Goal: Entertainment & Leisure: Consume media (video, audio)

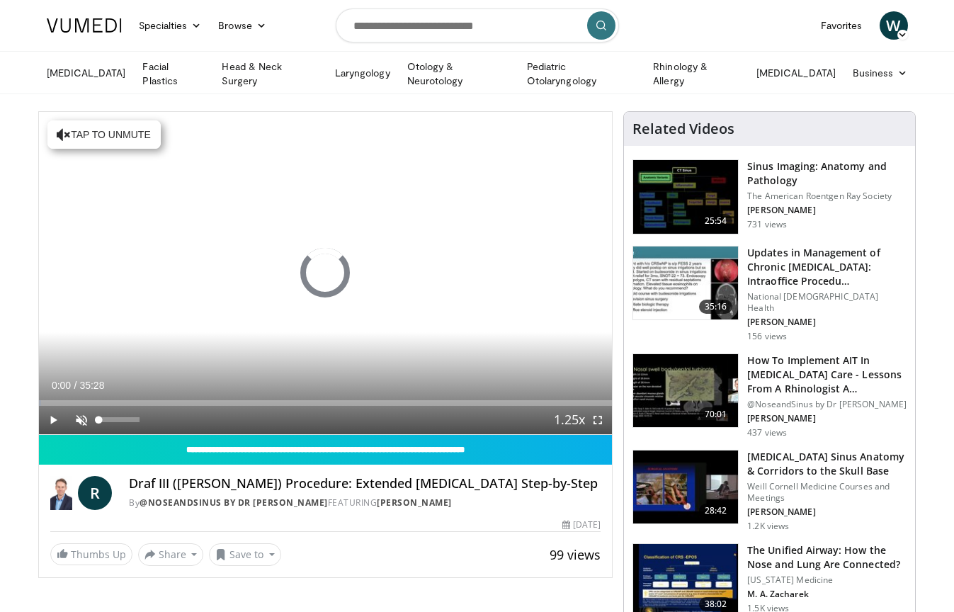
click at [78, 418] on span "Video Player" at bounding box center [81, 420] width 28 height 28
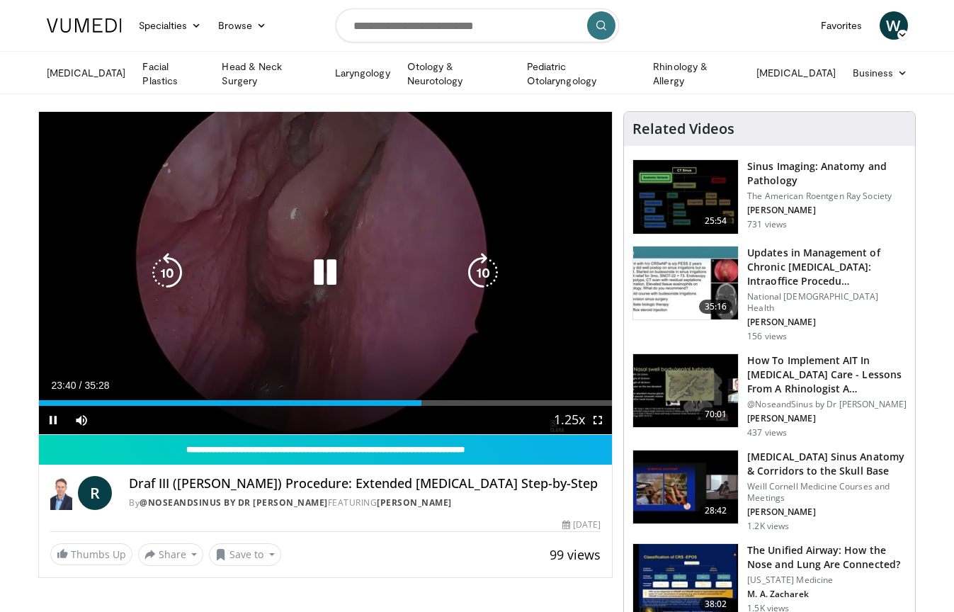
click at [322, 270] on icon "Video Player" at bounding box center [325, 273] width 40 height 40
click at [329, 254] on icon "Video Player" at bounding box center [325, 273] width 40 height 40
click at [334, 278] on icon "Video Player" at bounding box center [325, 273] width 40 height 40
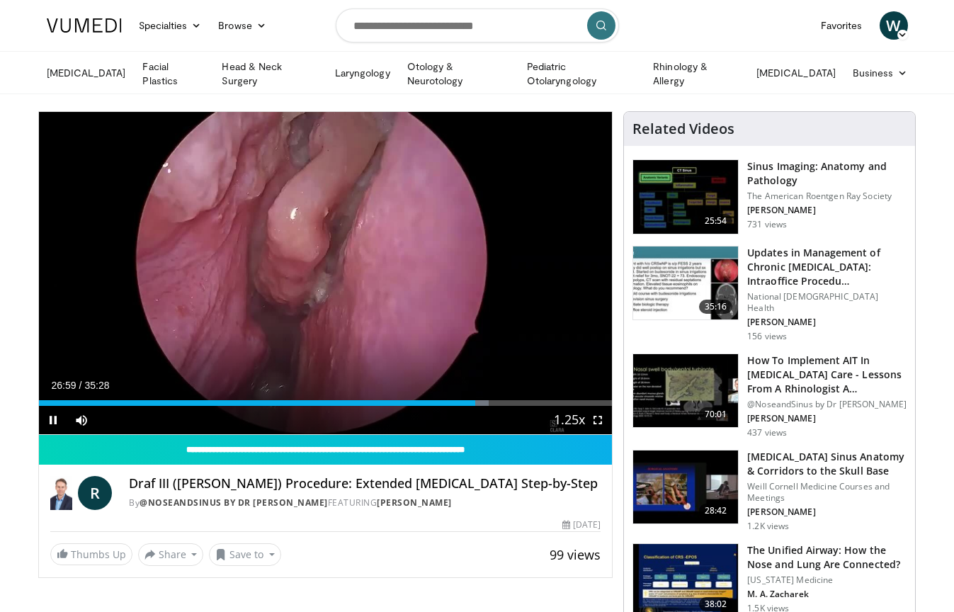
click at [596, 422] on span "Video Player" at bounding box center [598, 420] width 28 height 28
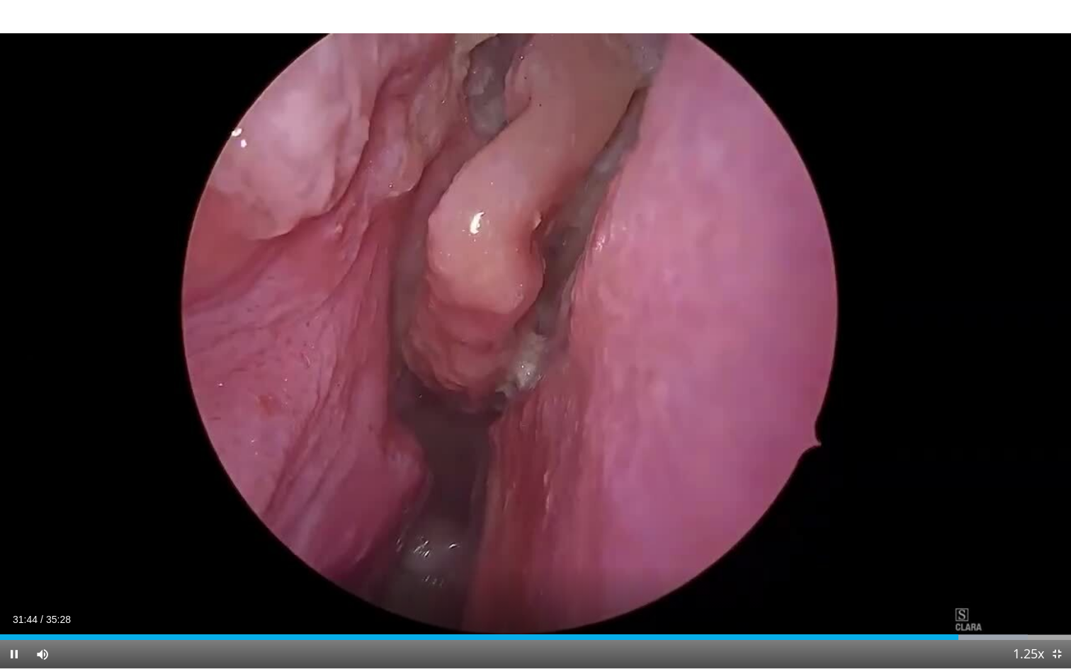
click at [953, 611] on span "Video Player" at bounding box center [1056, 654] width 28 height 28
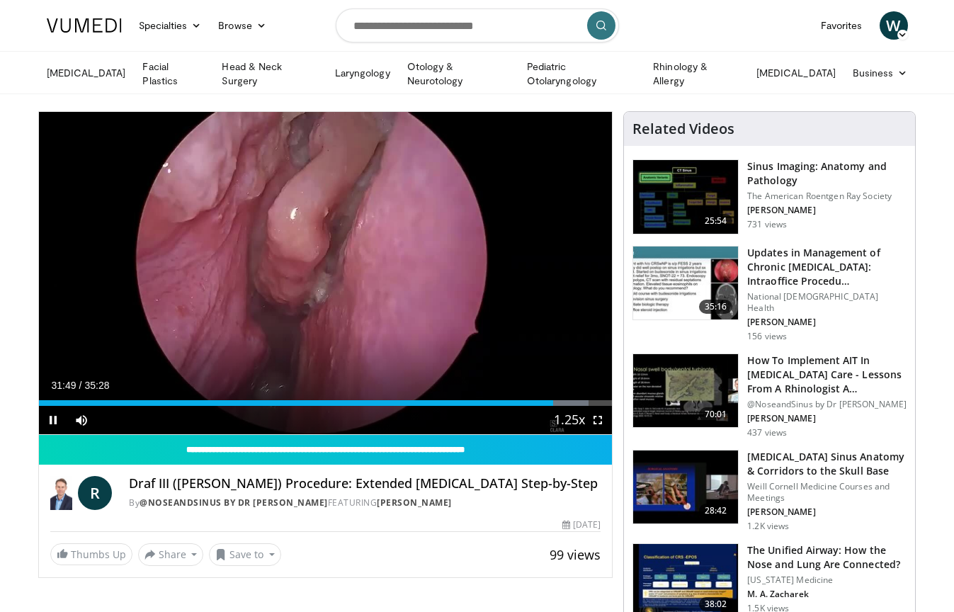
click at [54, 417] on span "Video Player" at bounding box center [53, 420] width 28 height 28
